Goal: Task Accomplishment & Management: Complete application form

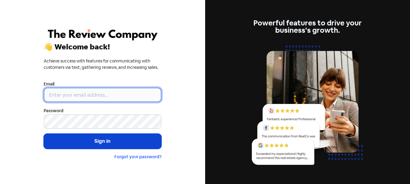
type input "[PERSON_NAME][EMAIL_ADDRESS][DOMAIN_NAME]"
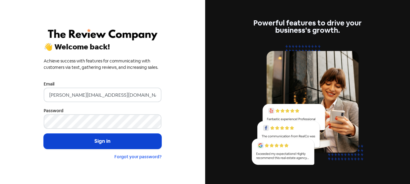
click at [74, 138] on button "Sign in" at bounding box center [103, 141] width 118 height 15
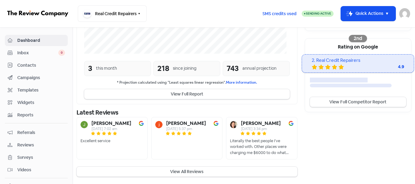
scroll to position [199, 0]
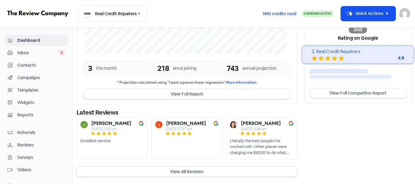
click at [43, 64] on span "Contacts" at bounding box center [41, 65] width 48 height 6
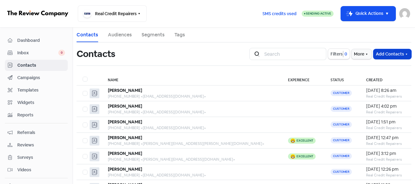
click at [386, 54] on button "Add Contacts" at bounding box center [392, 54] width 38 height 10
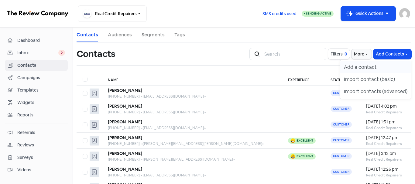
click at [375, 69] on button "Add a contact" at bounding box center [375, 67] width 71 height 12
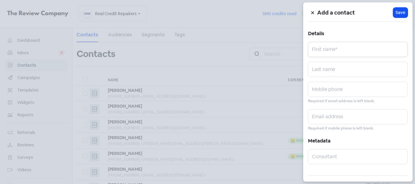
click at [350, 54] on input "text" at bounding box center [358, 49] width 100 height 15
paste input "Amin Astraki"
click at [336, 53] on input "Amin Astraki" at bounding box center [358, 49] width 100 height 15
type input "Amin"
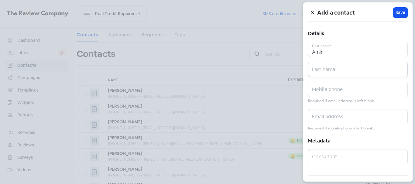
paste input "Astraki"
type input "Astraki"
click at [325, 96] on input "text" at bounding box center [358, 89] width 100 height 15
paste input "0404400732"
type input "0404400732"
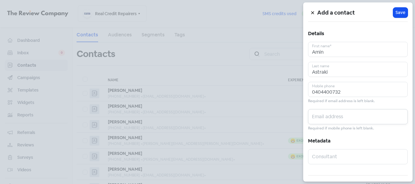
click at [331, 121] on input "text" at bounding box center [358, 116] width 100 height 15
paste input "aminast@yahoo.com"
type input "aminast@yahoo.com"
click at [396, 15] on span "Save" at bounding box center [400, 12] width 10 height 6
